Goal: Transaction & Acquisition: Obtain resource

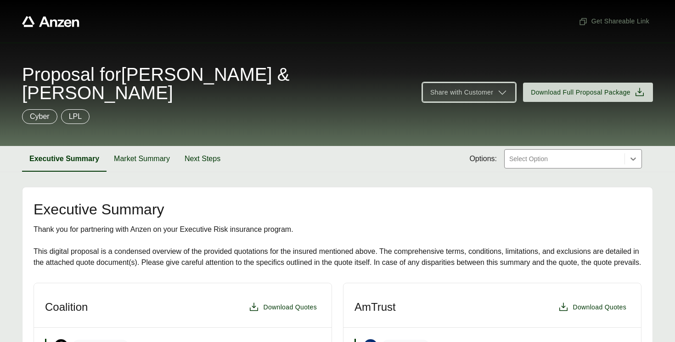
click at [486, 88] on span "Share with Customer" at bounding box center [461, 93] width 63 height 10
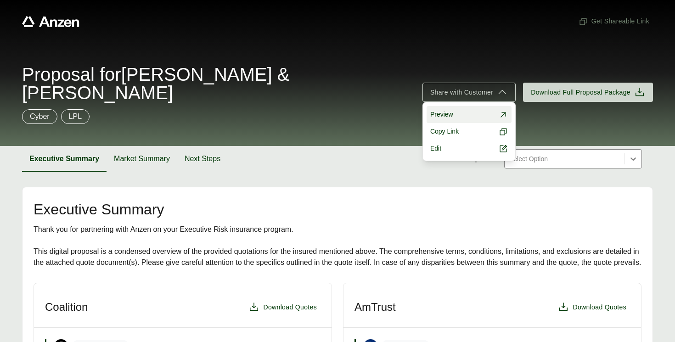
click at [453, 106] on link "Preview" at bounding box center [469, 114] width 85 height 17
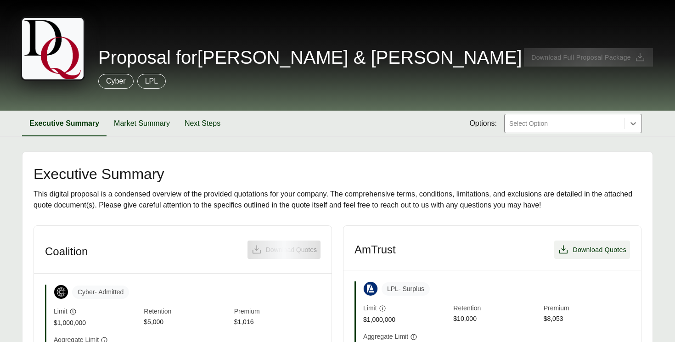
click at [584, 252] on span "Download Quotes" at bounding box center [600, 250] width 54 height 10
